Goal: Transaction & Acquisition: Purchase product/service

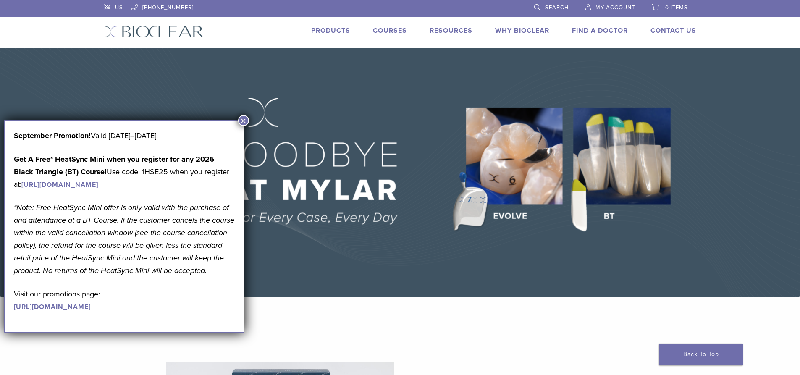
click at [243, 124] on button "×" at bounding box center [243, 120] width 11 height 11
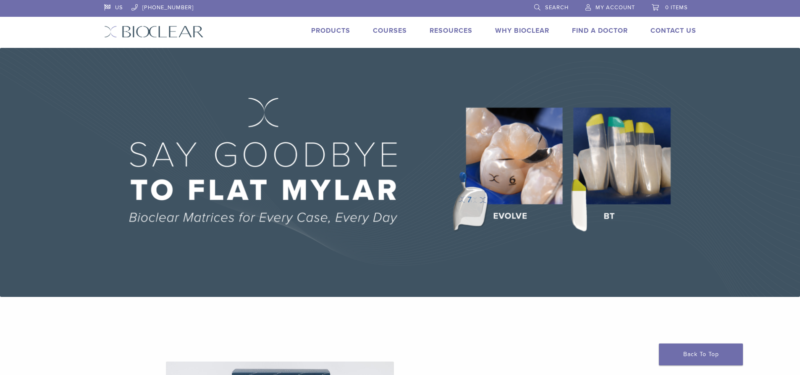
click at [331, 29] on link "Products" at bounding box center [330, 30] width 39 height 8
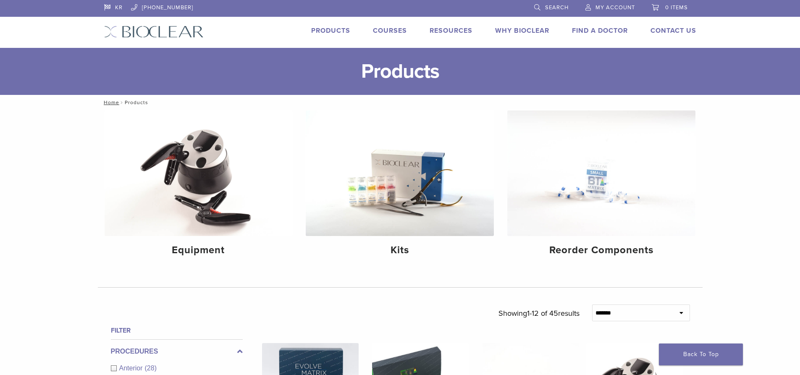
click at [119, 8] on link "KR" at bounding box center [113, 6] width 18 height 13
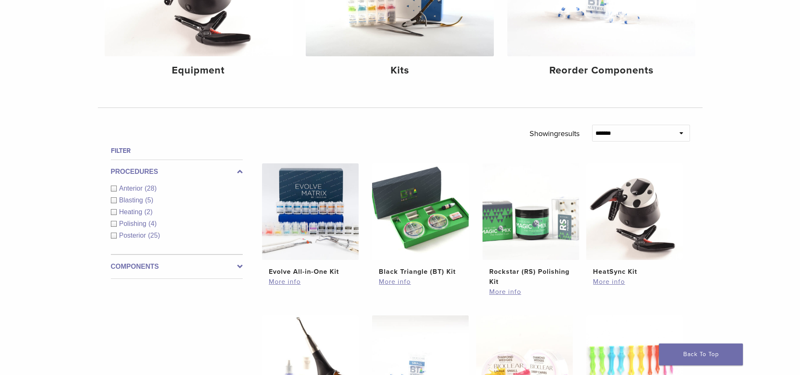
scroll to position [84, 0]
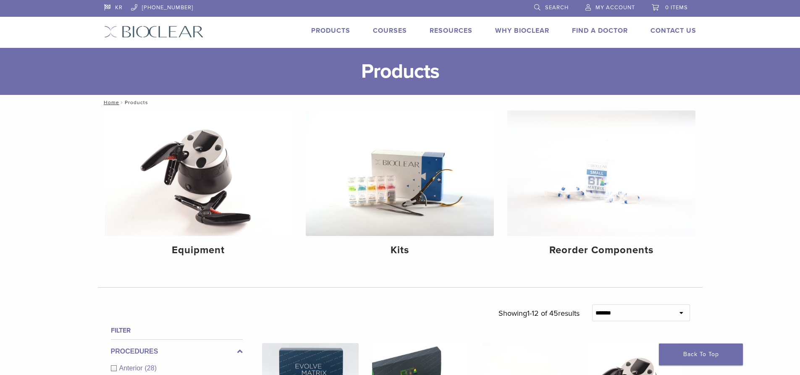
click at [321, 26] on link "Products" at bounding box center [330, 30] width 39 height 8
click at [408, 181] on img at bounding box center [400, 173] width 188 height 126
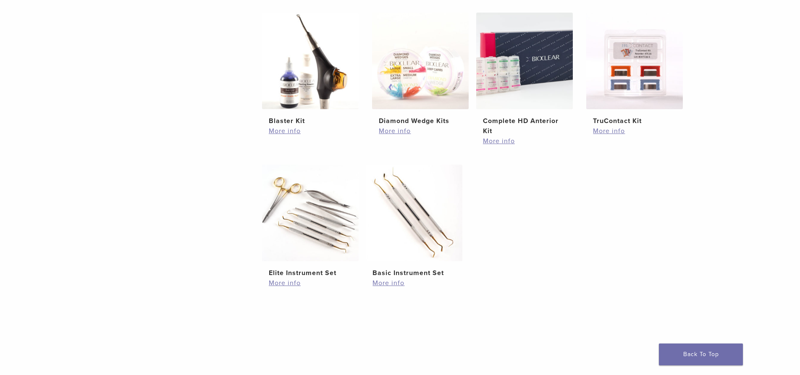
scroll to position [336, 0]
click at [521, 119] on h2 "Complete HD Anterior Kit" at bounding box center [524, 125] width 83 height 20
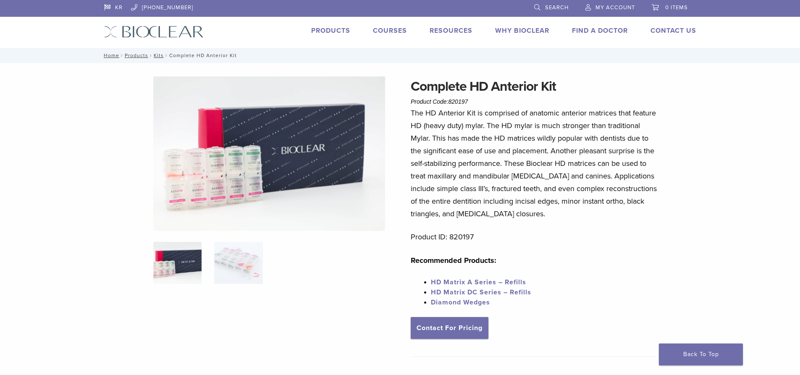
click at [274, 165] on img at bounding box center [269, 153] width 232 height 154
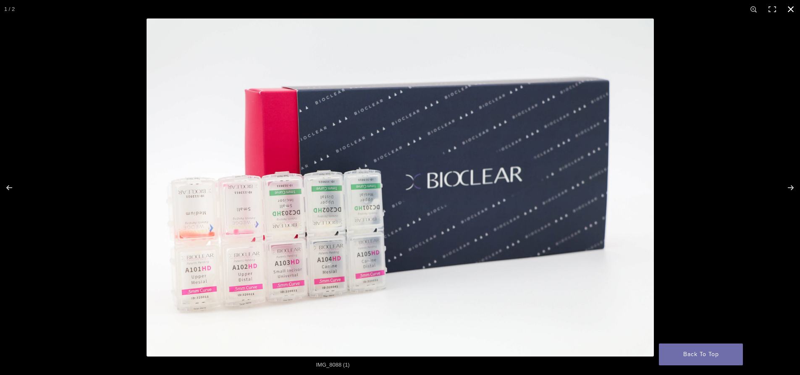
click at [790, 8] on button "Close (Esc)" at bounding box center [790, 9] width 18 height 18
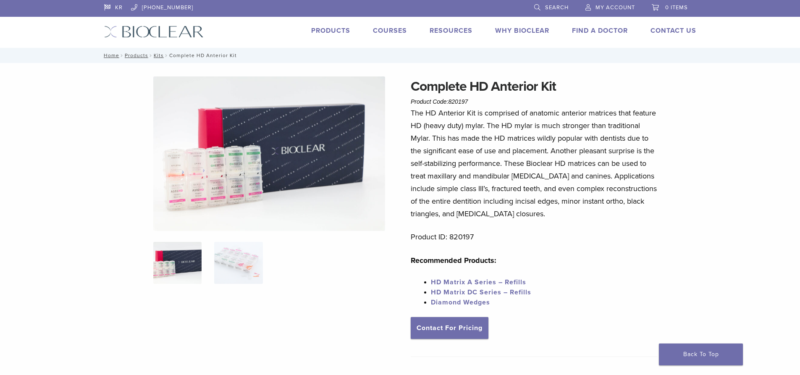
click at [532, 34] on li "Why Bioclear" at bounding box center [522, 31] width 54 height 10
